Goal: Task Accomplishment & Management: Use online tool/utility

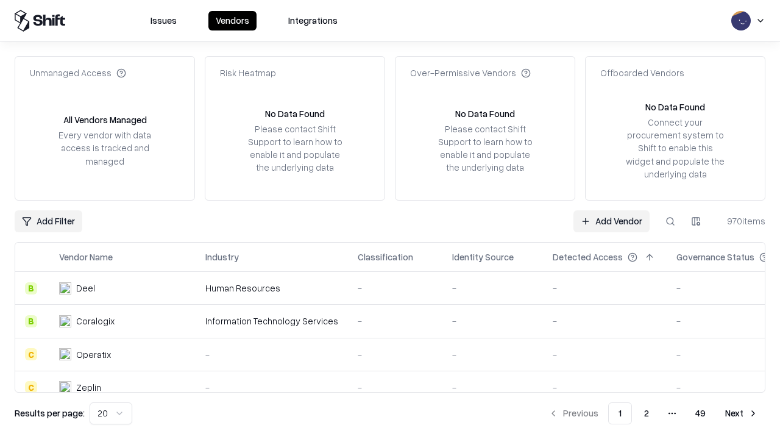
click at [611, 221] on link "Add Vendor" at bounding box center [612, 221] width 76 height 22
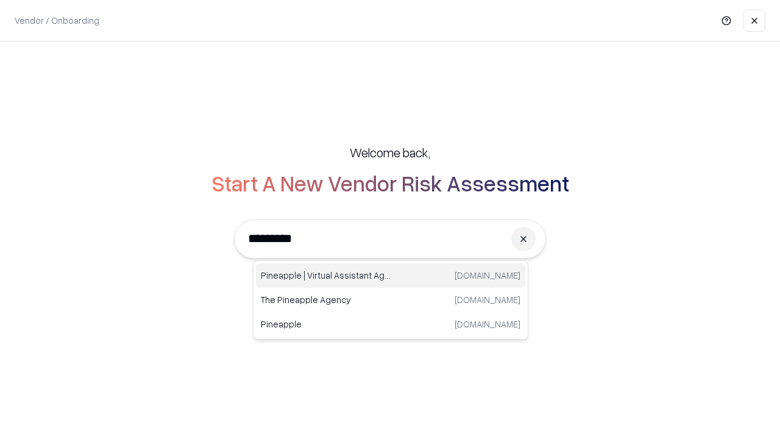
click at [391, 276] on div "Pineapple | Virtual Assistant Agency [DOMAIN_NAME]" at bounding box center [390, 275] width 269 height 24
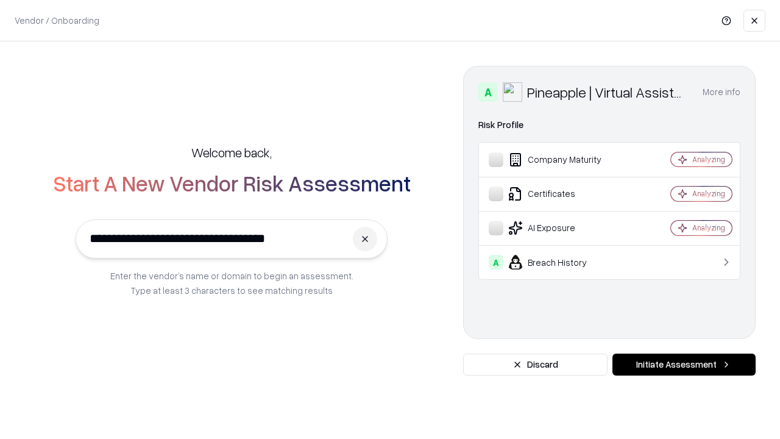
type input "**********"
click at [684, 365] on button "Initiate Assessment" at bounding box center [684, 365] width 143 height 22
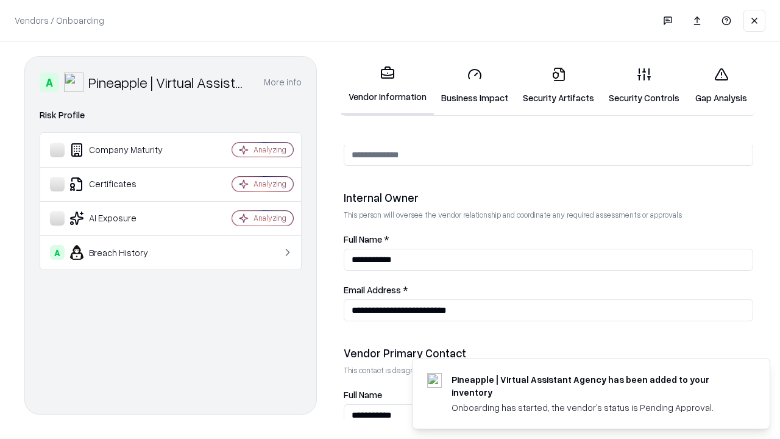
scroll to position [632, 0]
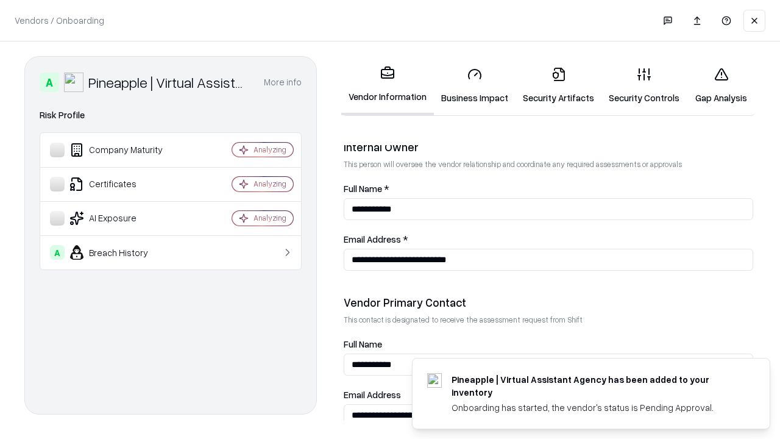
click at [475, 85] on link "Business Impact" at bounding box center [475, 85] width 82 height 57
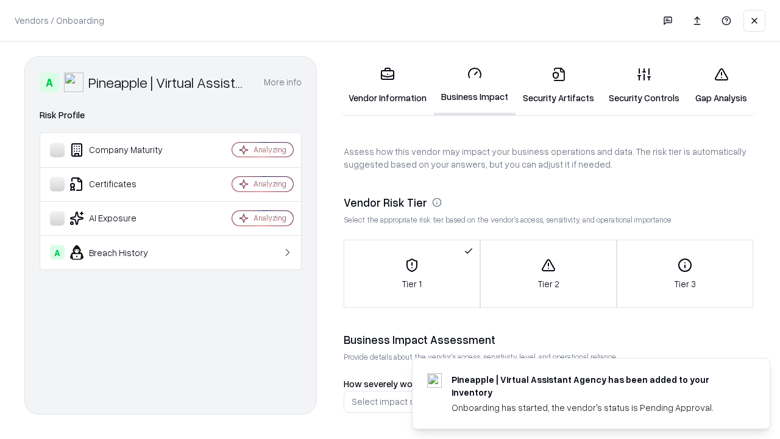
click at [558, 85] on link "Security Artifacts" at bounding box center [559, 85] width 86 height 57
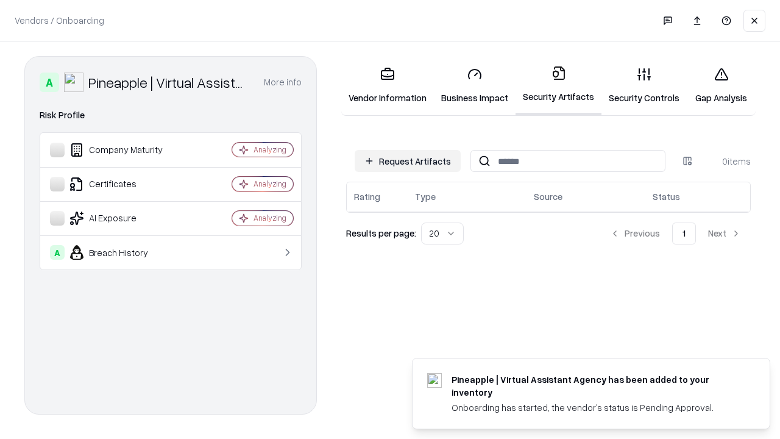
click at [408, 161] on button "Request Artifacts" at bounding box center [408, 161] width 106 height 22
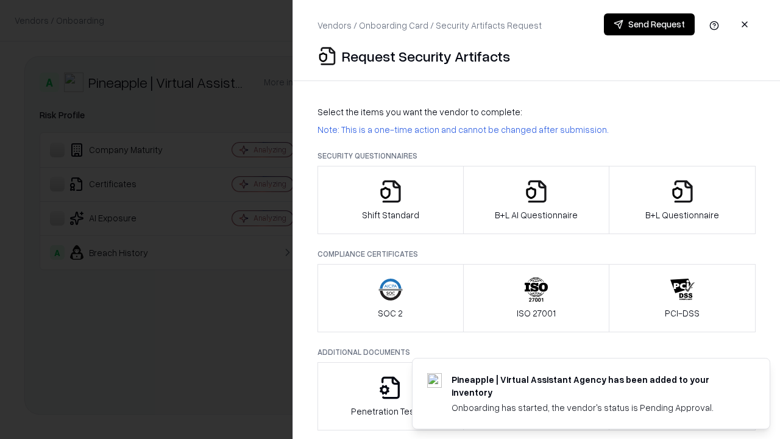
click at [390, 200] on icon "button" at bounding box center [391, 191] width 24 height 24
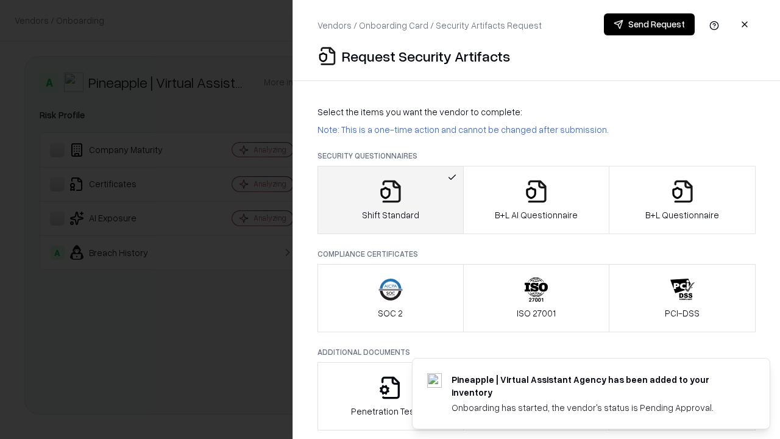
click at [649, 24] on button "Send Request" at bounding box center [649, 24] width 91 height 22
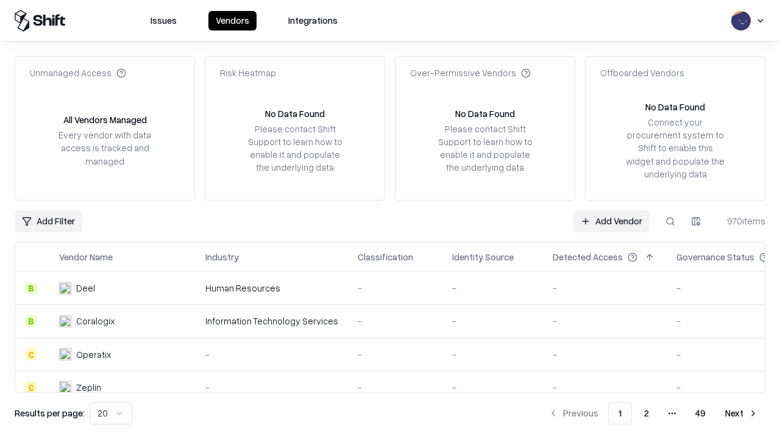
click at [671, 221] on button at bounding box center [671, 221] width 22 height 22
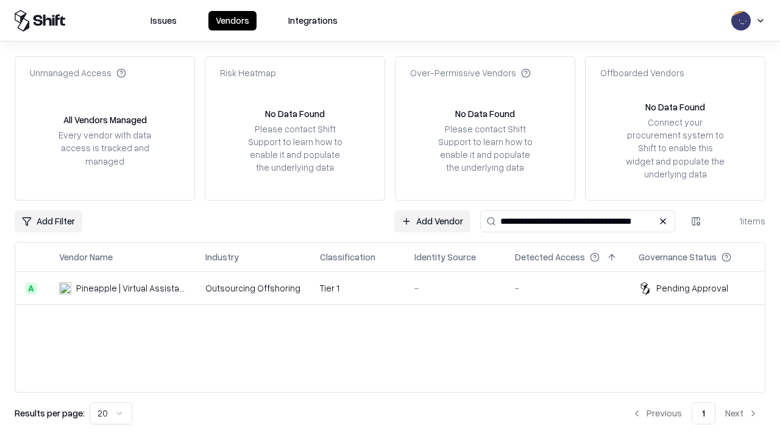
type input "**********"
click at [397, 288] on td "Tier 1" at bounding box center [357, 288] width 94 height 33
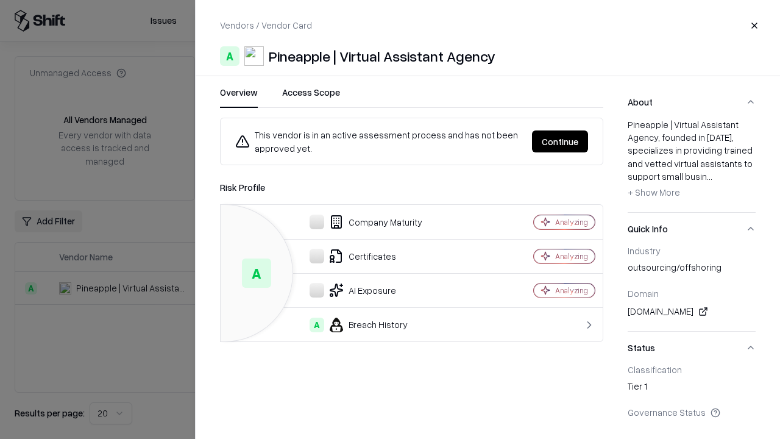
click at [560, 141] on button "Continue" at bounding box center [560, 141] width 56 height 22
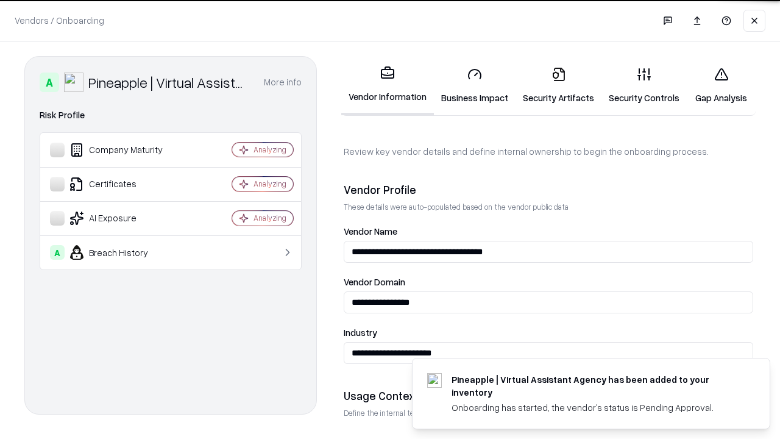
click at [558, 85] on link "Security Artifacts" at bounding box center [559, 85] width 86 height 57
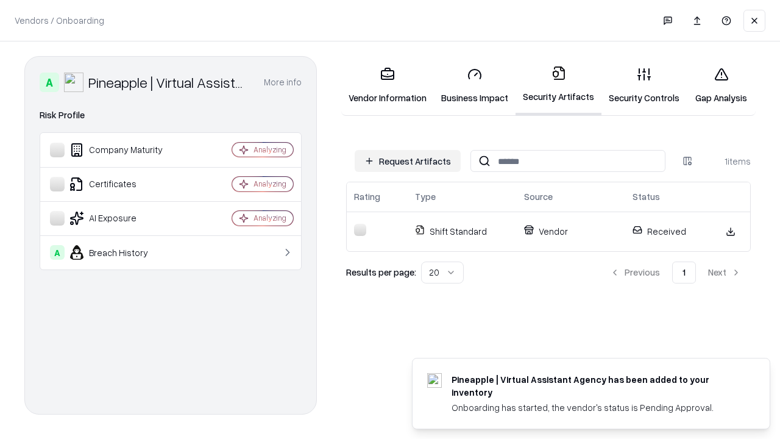
click at [721, 85] on link "Gap Analysis" at bounding box center [721, 85] width 69 height 57
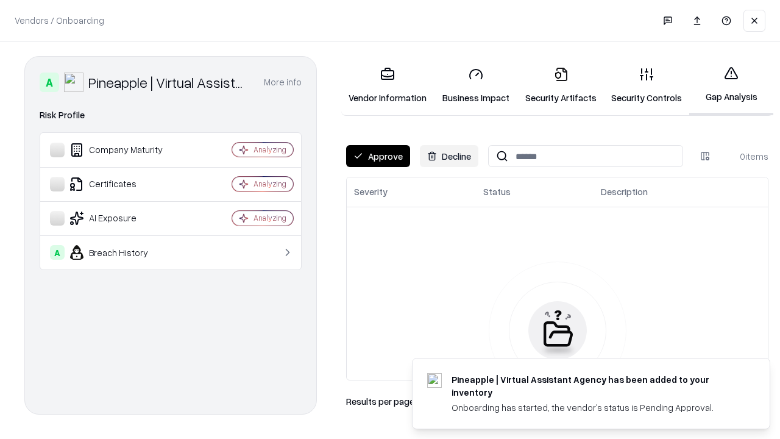
click at [378, 156] on button "Approve" at bounding box center [378, 156] width 64 height 22
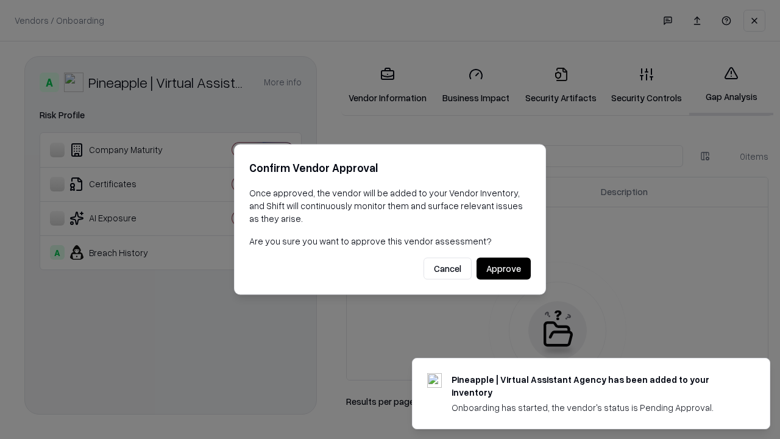
click at [504, 268] on button "Approve" at bounding box center [504, 269] width 54 height 22
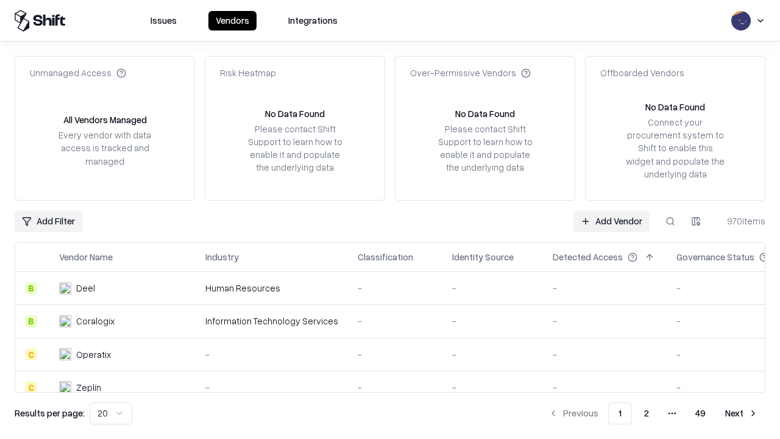
type input "**********"
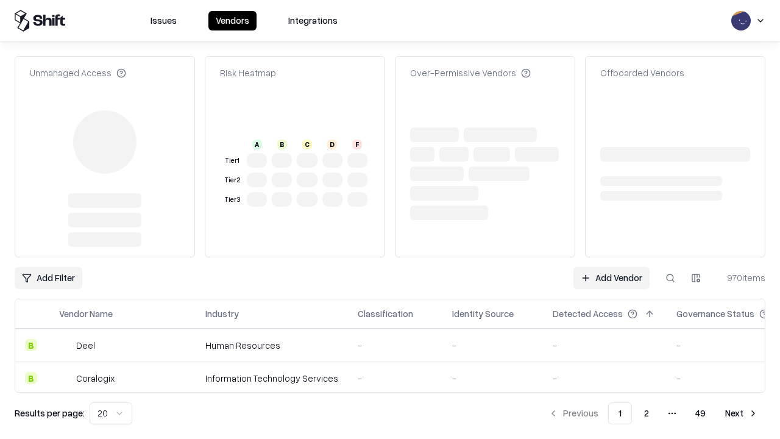
click at [611, 267] on link "Add Vendor" at bounding box center [612, 278] width 76 height 22
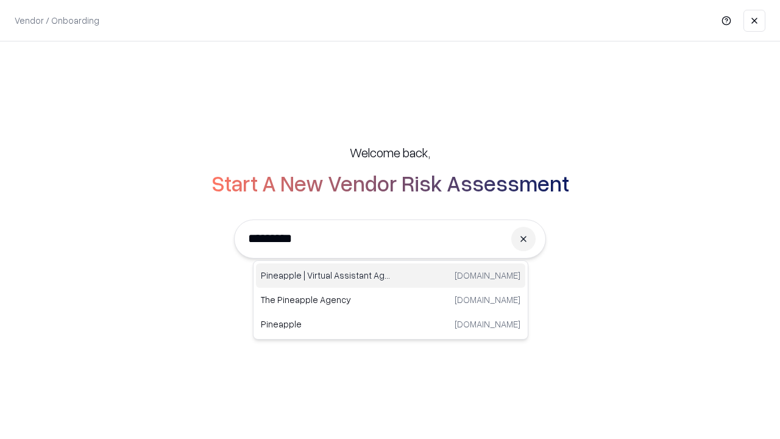
click at [391, 276] on div "Pineapple | Virtual Assistant Agency [DOMAIN_NAME]" at bounding box center [390, 275] width 269 height 24
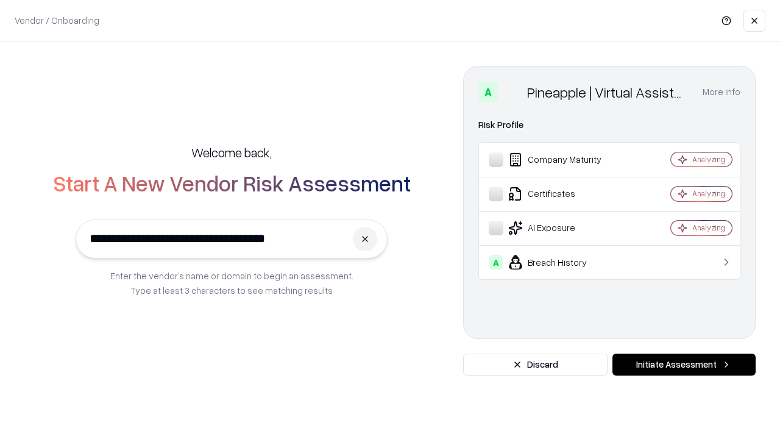
type input "**********"
click at [684, 365] on button "Initiate Assessment" at bounding box center [684, 365] width 143 height 22
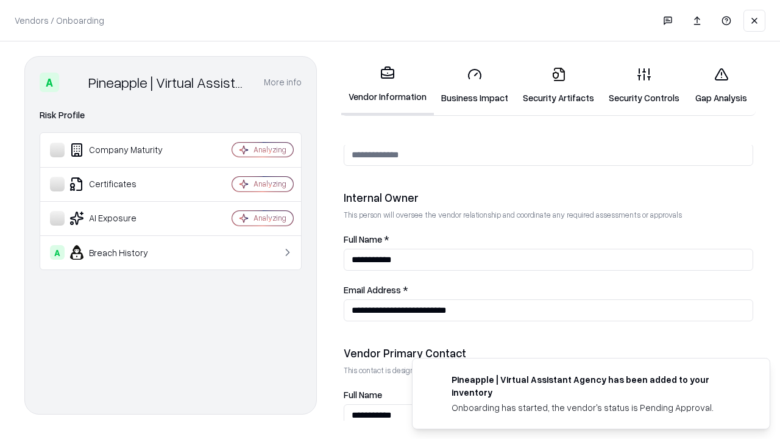
scroll to position [632, 0]
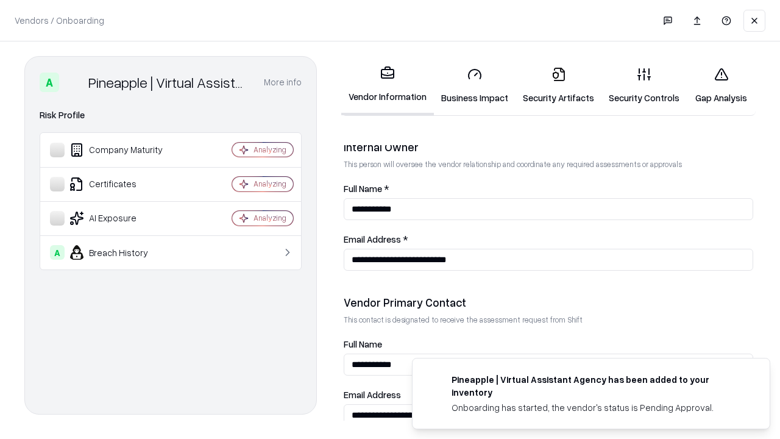
click at [721, 85] on link "Gap Analysis" at bounding box center [721, 85] width 69 height 57
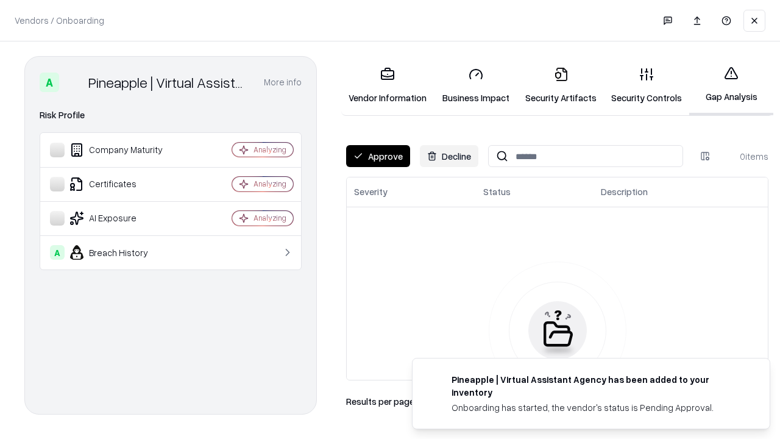
click at [378, 156] on button "Approve" at bounding box center [378, 156] width 64 height 22
